Goal: Entertainment & Leisure: Consume media (video, audio)

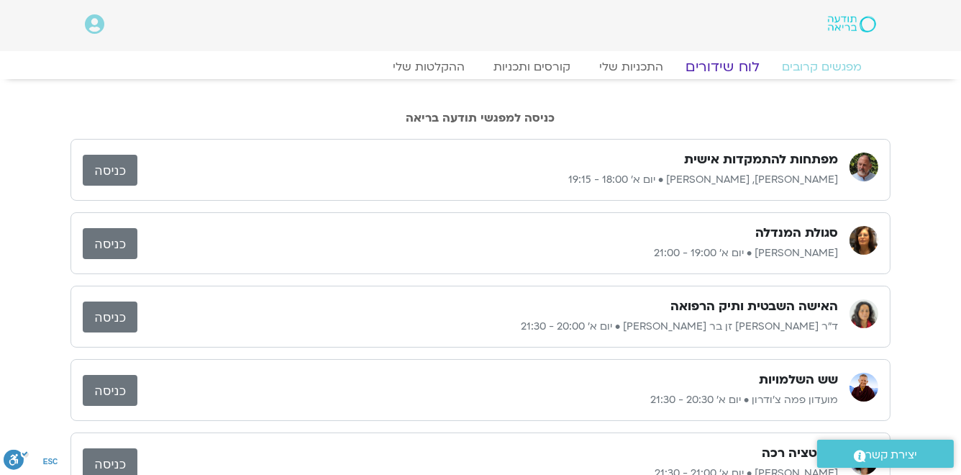
click at [714, 68] on link "לוח שידורים" at bounding box center [723, 66] width 108 height 17
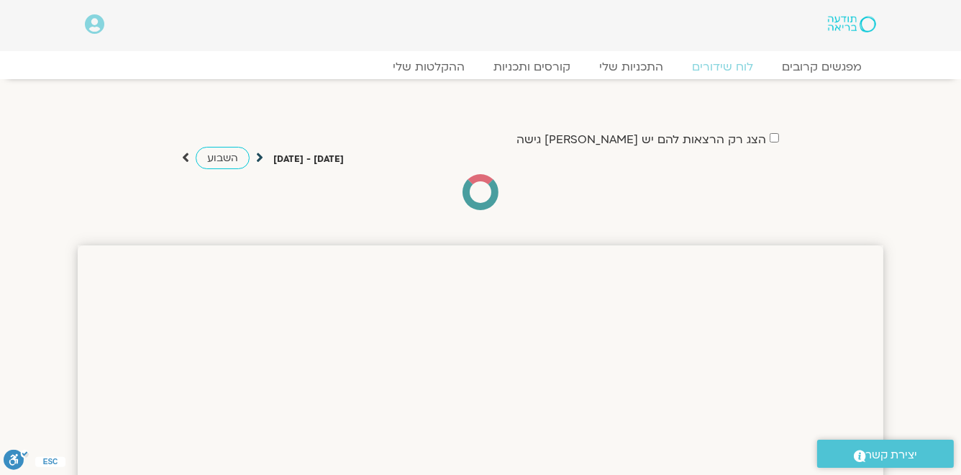
click at [257, 160] on icon at bounding box center [259, 157] width 7 height 14
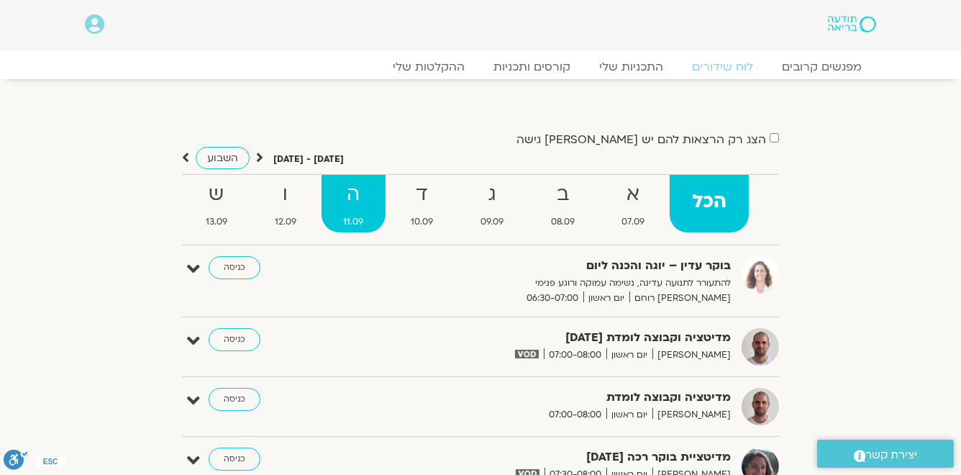
click at [338, 203] on strong "ה" at bounding box center [354, 194] width 65 height 32
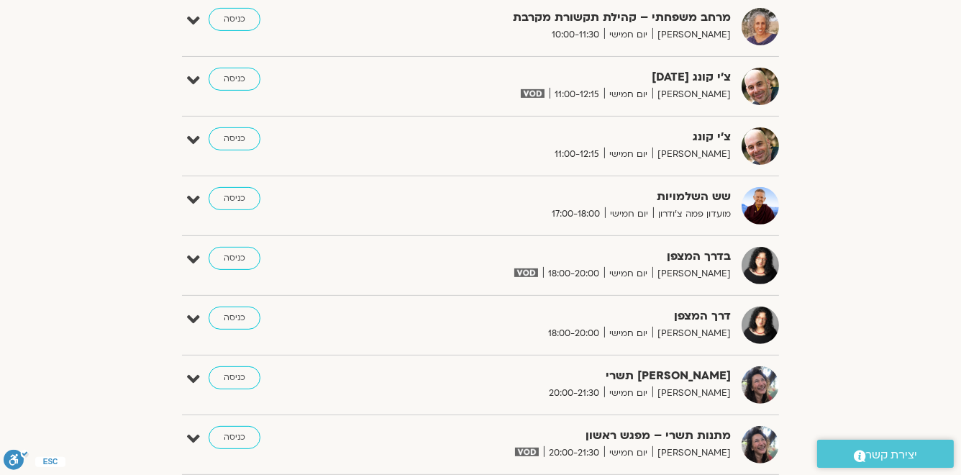
scroll to position [748, 0]
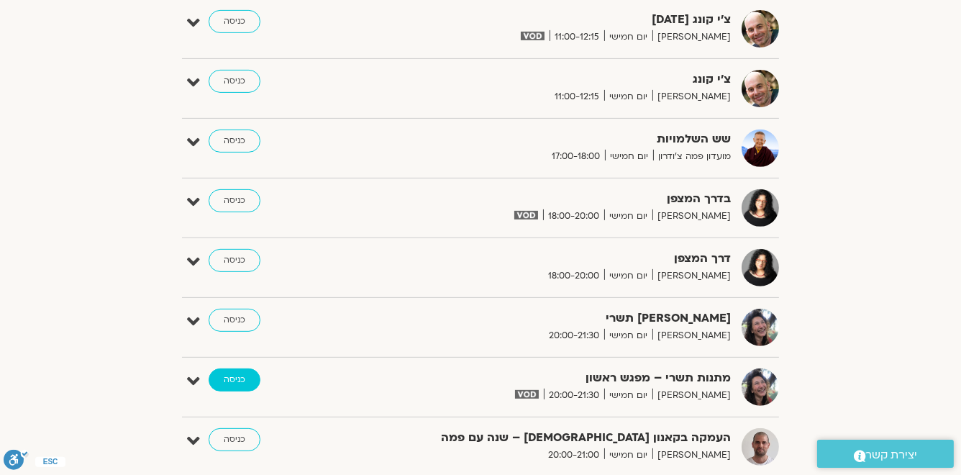
click at [225, 379] on link "כניסה" at bounding box center [235, 379] width 52 height 23
